Goal: Task Accomplishment & Management: Complete application form

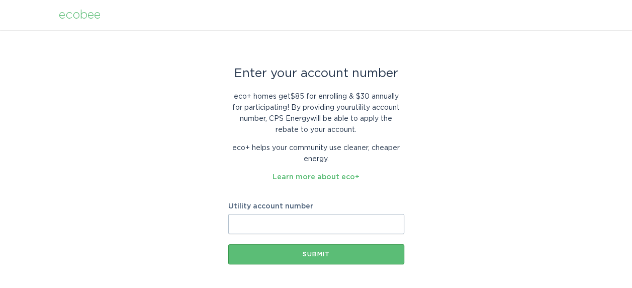
click at [253, 221] on input "Utility account number" at bounding box center [316, 224] width 176 height 20
type input "[PHONE_NUMBER]"
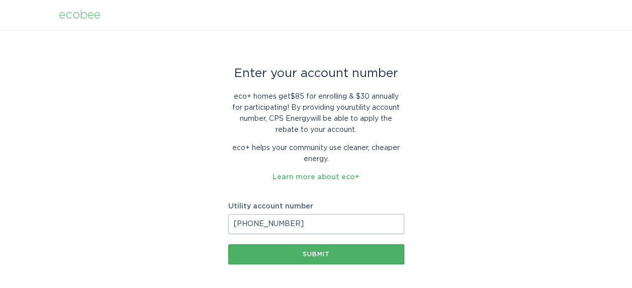
click at [313, 254] on div "Submit" at bounding box center [316, 254] width 166 height 6
